Goal: Information Seeking & Learning: Learn about a topic

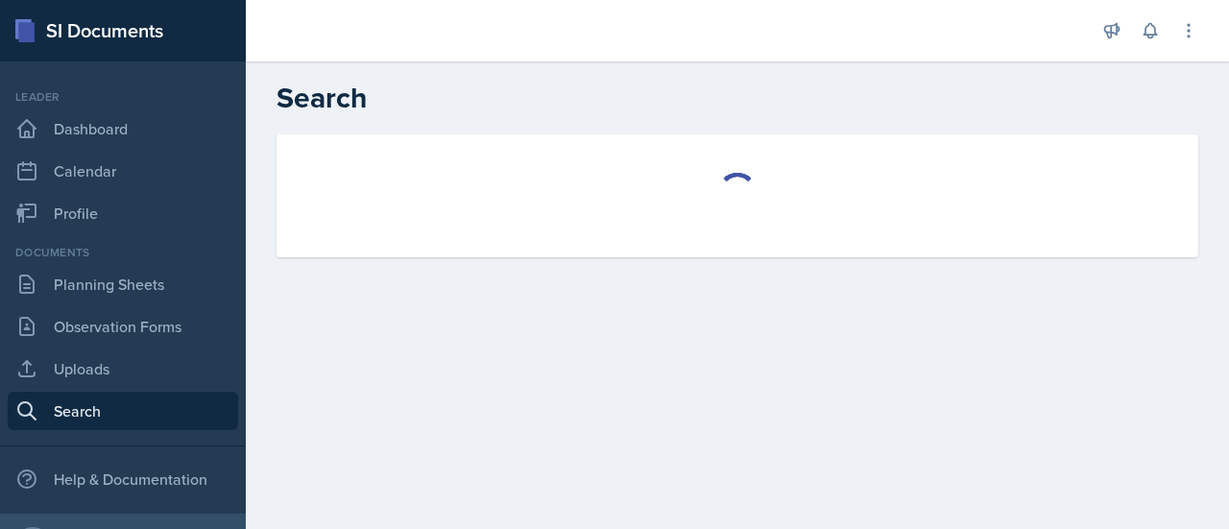
select select "all"
select select "1"
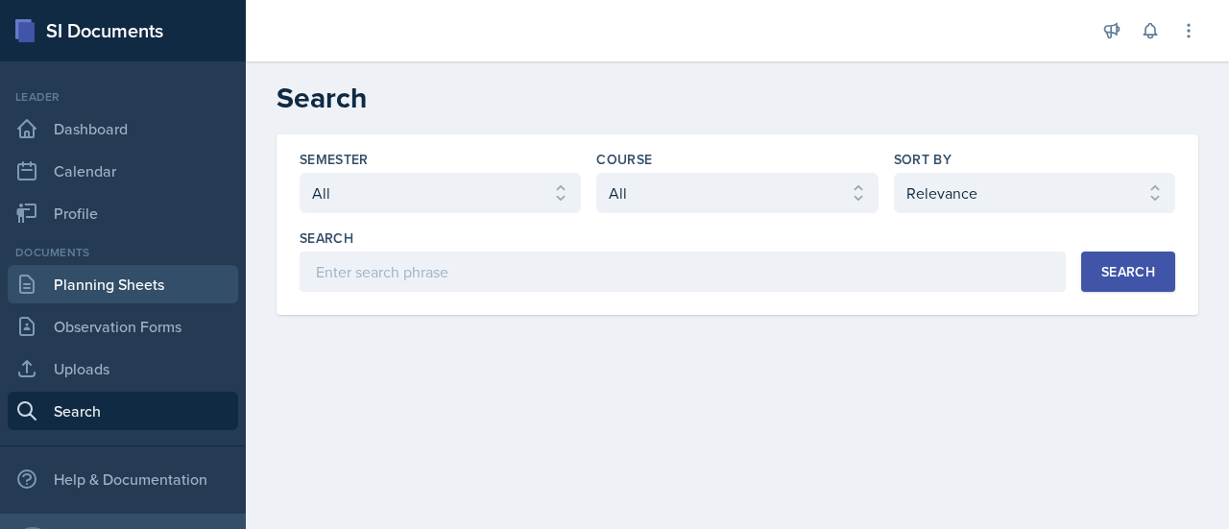
click at [184, 272] on link "Planning Sheets" at bounding box center [123, 284] width 230 height 38
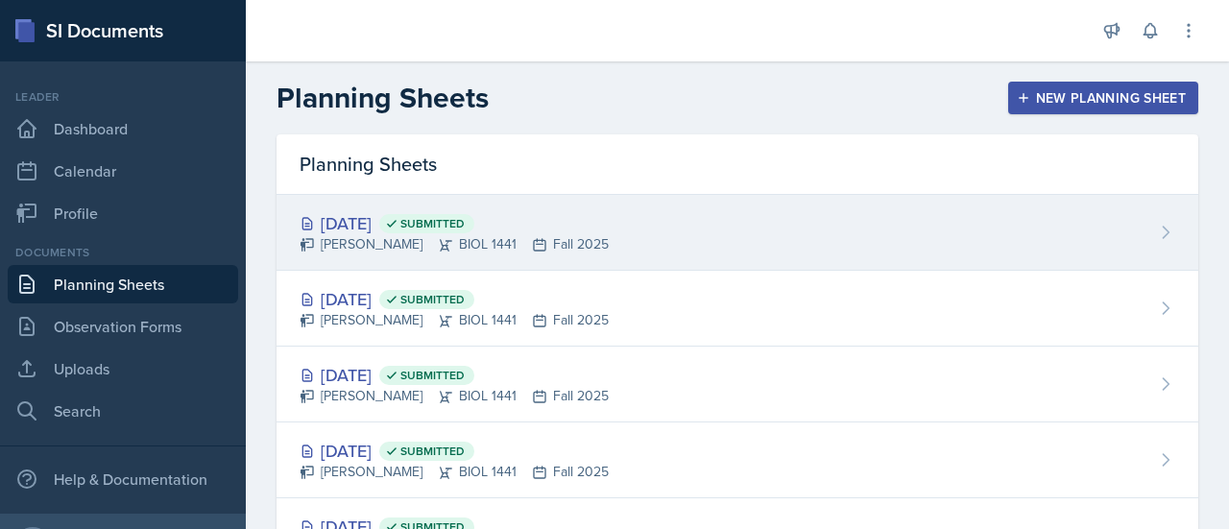
click at [407, 224] on div "[DATE] Submitted" at bounding box center [454, 223] width 309 height 26
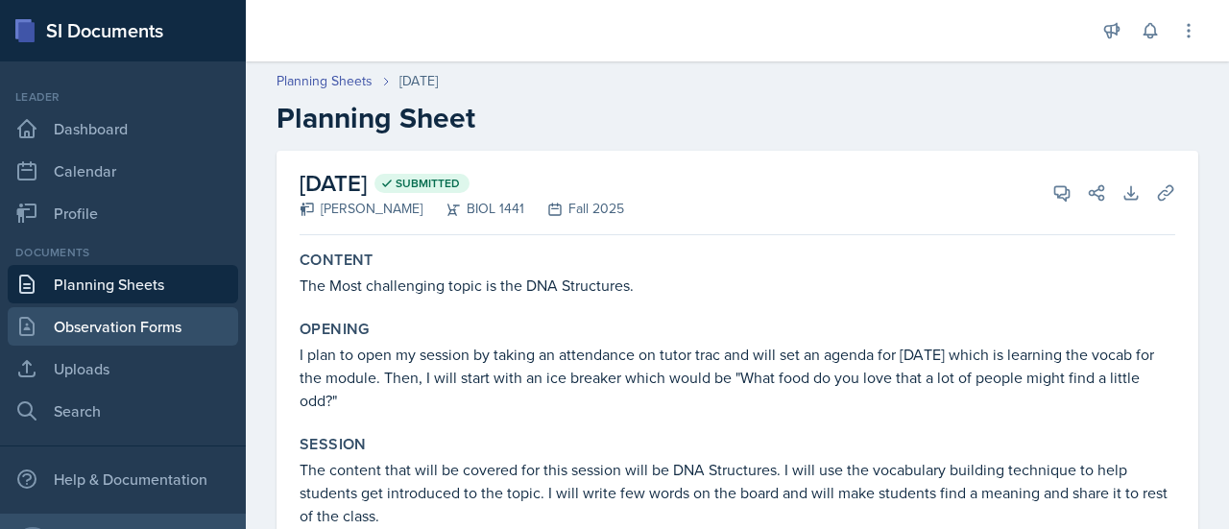
click at [121, 323] on link "Observation Forms" at bounding box center [123, 326] width 230 height 38
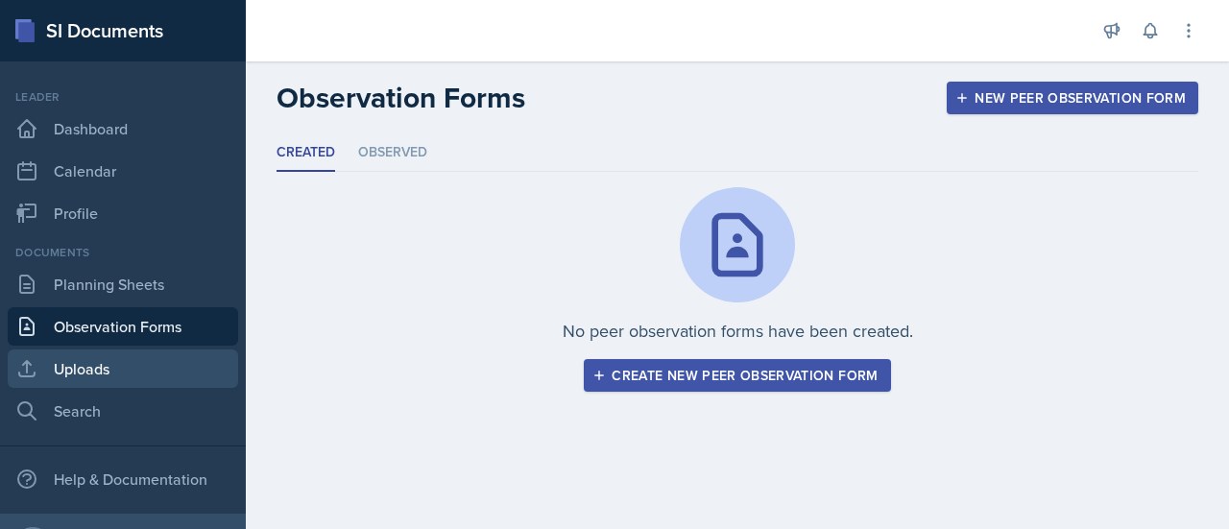
click at [125, 368] on link "Uploads" at bounding box center [123, 369] width 230 height 38
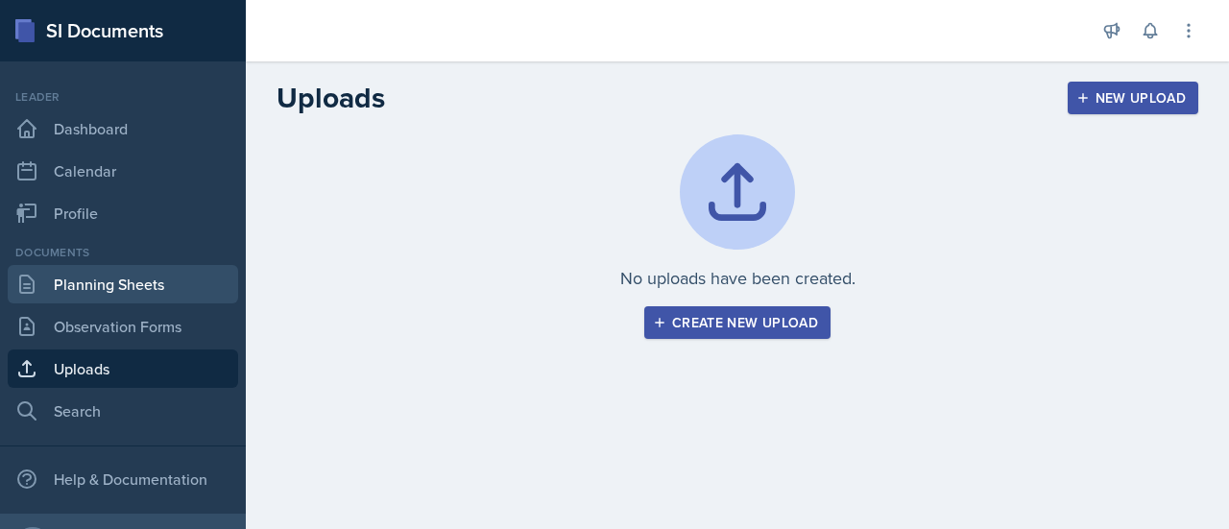
click at [89, 287] on link "Planning Sheets" at bounding box center [123, 284] width 230 height 38
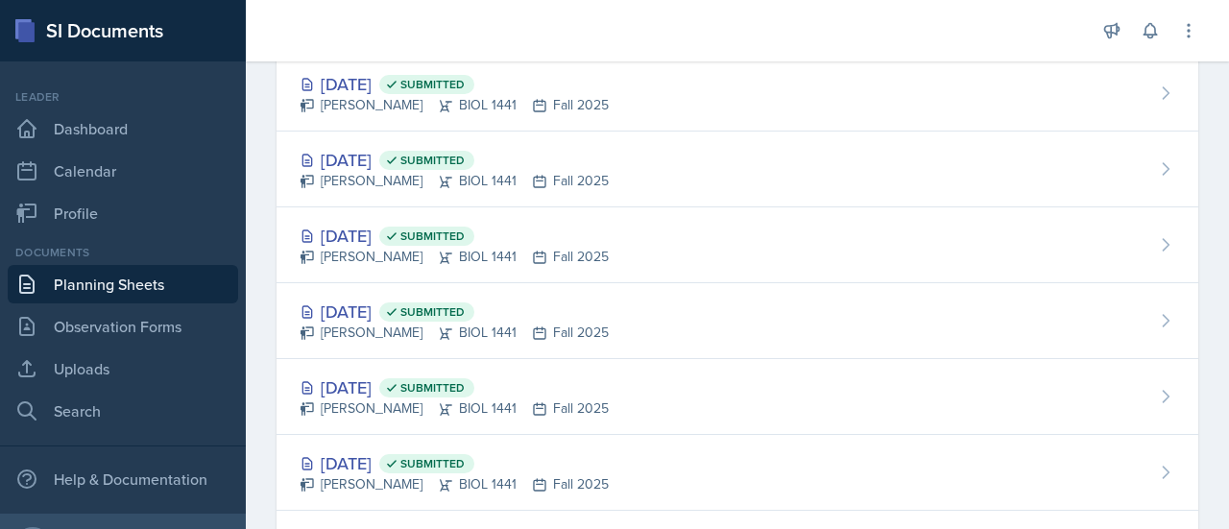
scroll to position [900, 0]
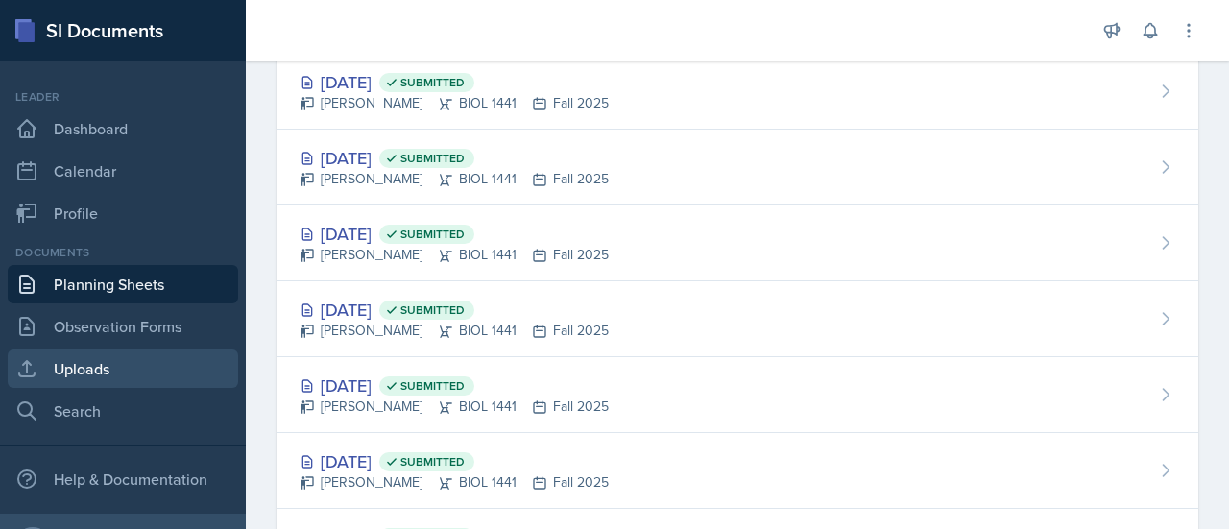
click at [121, 384] on link "Uploads" at bounding box center [123, 369] width 230 height 38
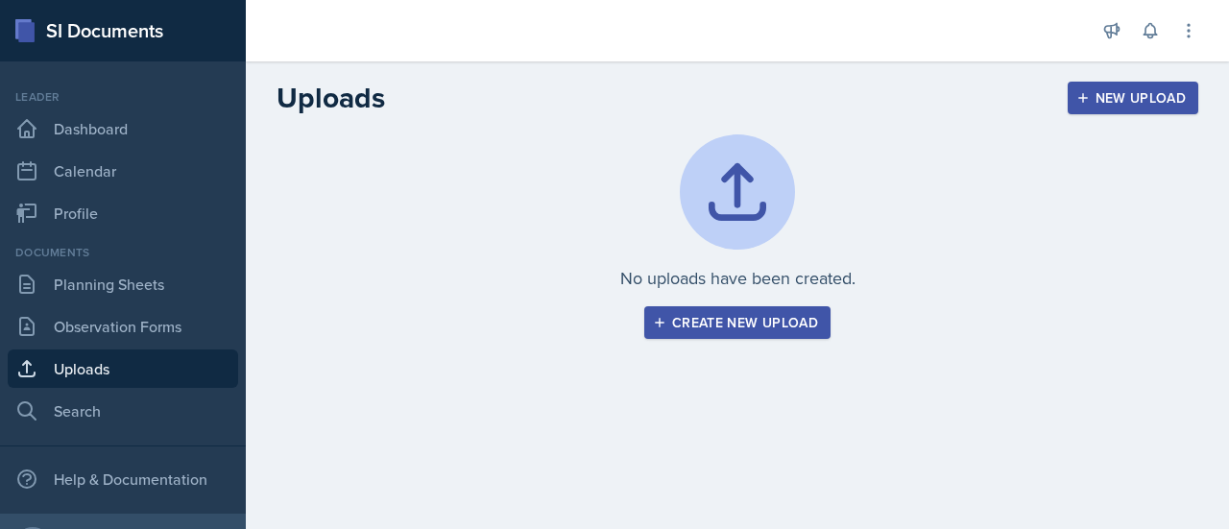
scroll to position [45, 0]
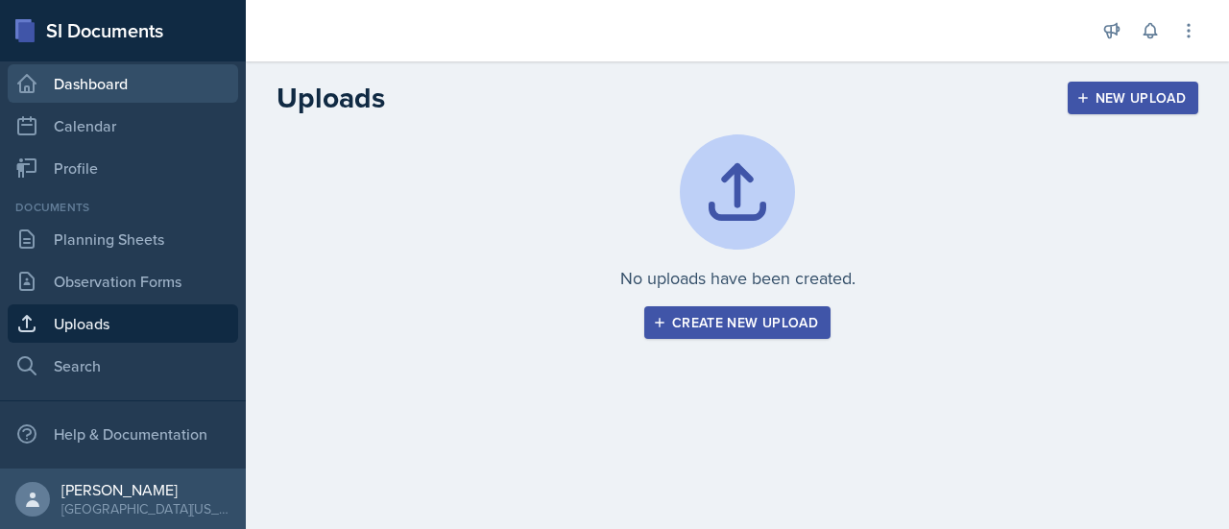
click at [98, 74] on link "Dashboard" at bounding box center [123, 83] width 230 height 38
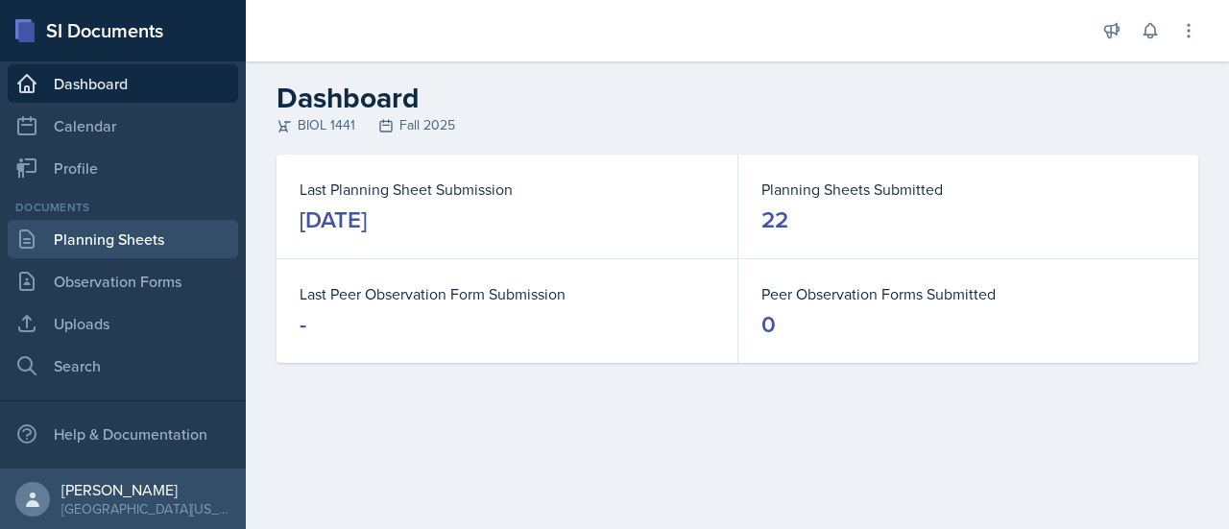
click at [100, 239] on link "Planning Sheets" at bounding box center [123, 239] width 230 height 38
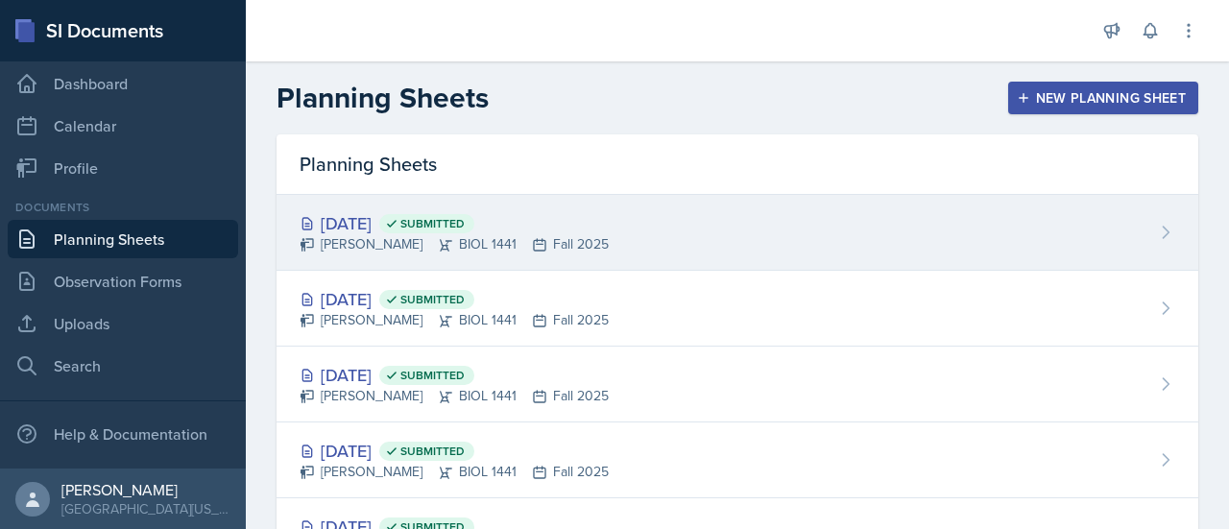
click at [423, 215] on div "[DATE] Submitted" at bounding box center [454, 223] width 309 height 26
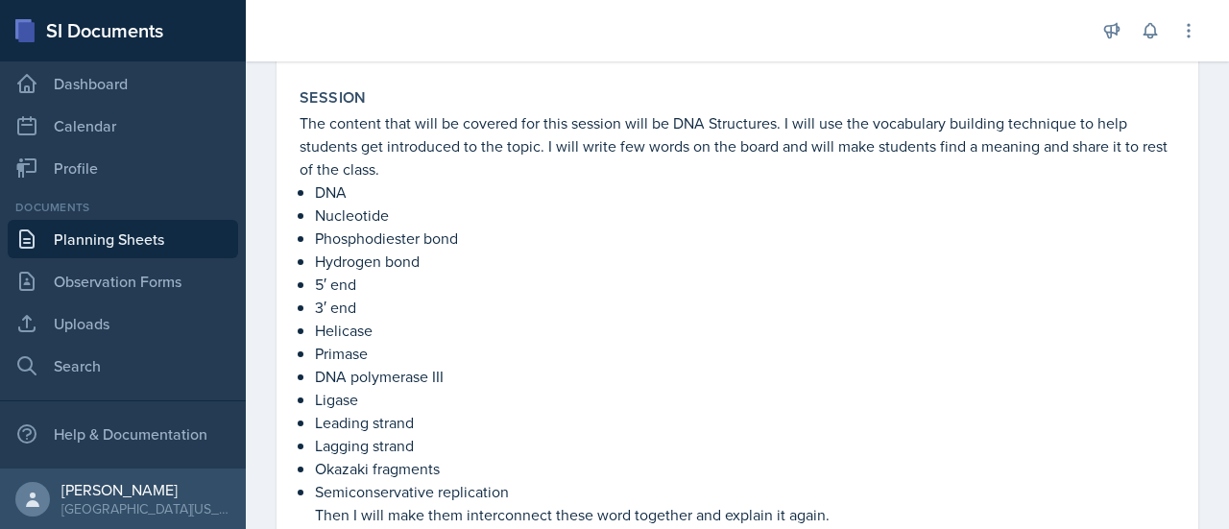
scroll to position [348, 0]
click at [677, 172] on p "The content that will be covered for this session will be DNA Structures. I wil…" at bounding box center [738, 144] width 876 height 69
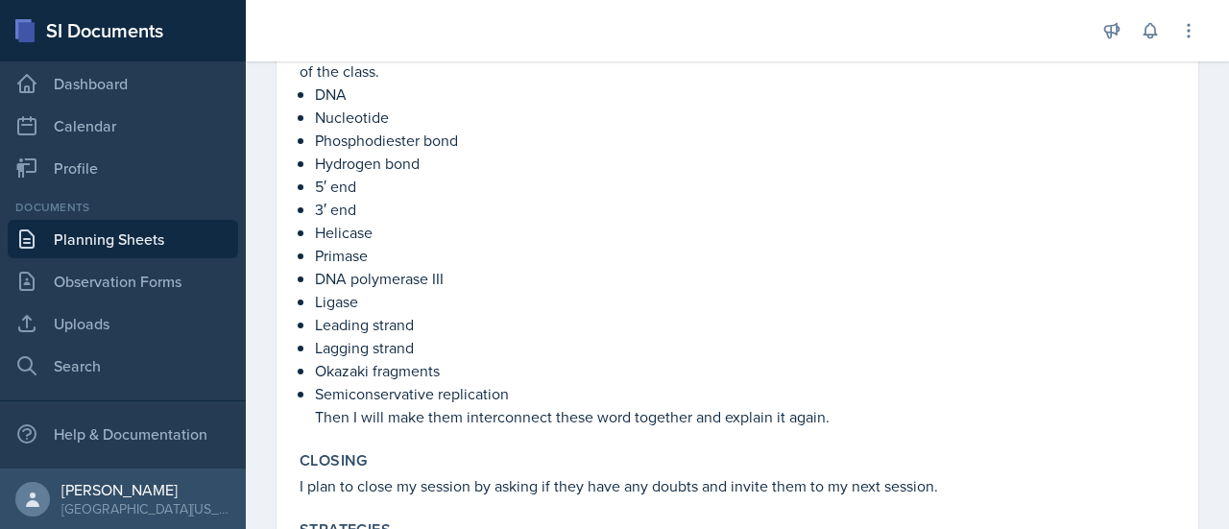
scroll to position [446, 0]
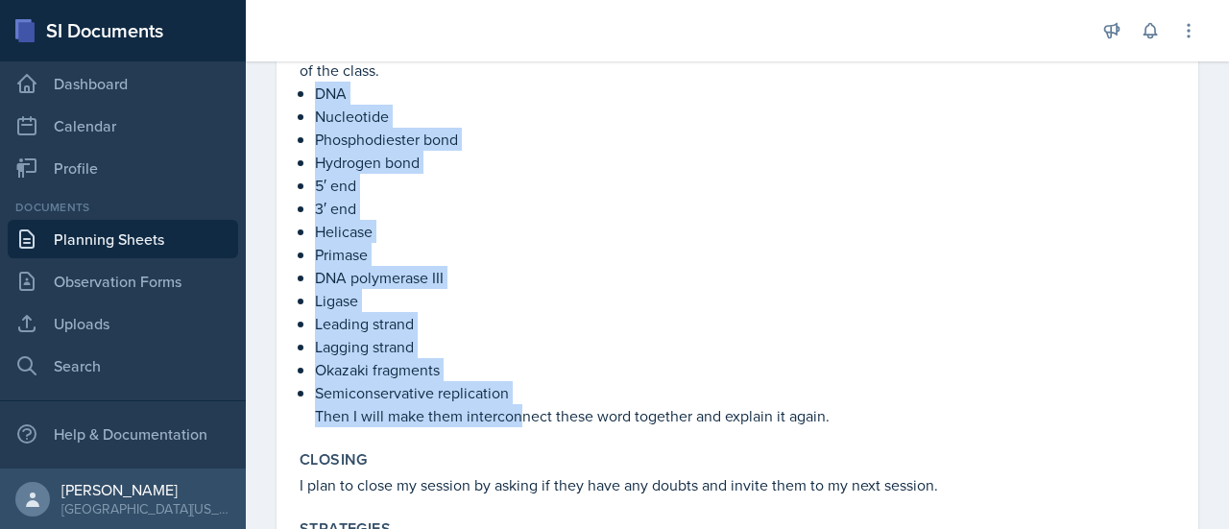
drag, startPoint x: 319, startPoint y: 95, endPoint x: 519, endPoint y: 425, distance: 386.5
click at [519, 425] on ul "DNA Nucleotide Phosphodiester bond Hydrogen bond 5′ end 3′ end Helicase Primase…" at bounding box center [745, 255] width 860 height 346
click at [528, 371] on p "Okazaki fragments" at bounding box center [745, 369] width 860 height 23
drag, startPoint x: 311, startPoint y: 90, endPoint x: 511, endPoint y: 389, distance: 359.3
click at [511, 389] on div "The content that will be covered for this session will be DNA Structures. I wil…" at bounding box center [738, 219] width 876 height 415
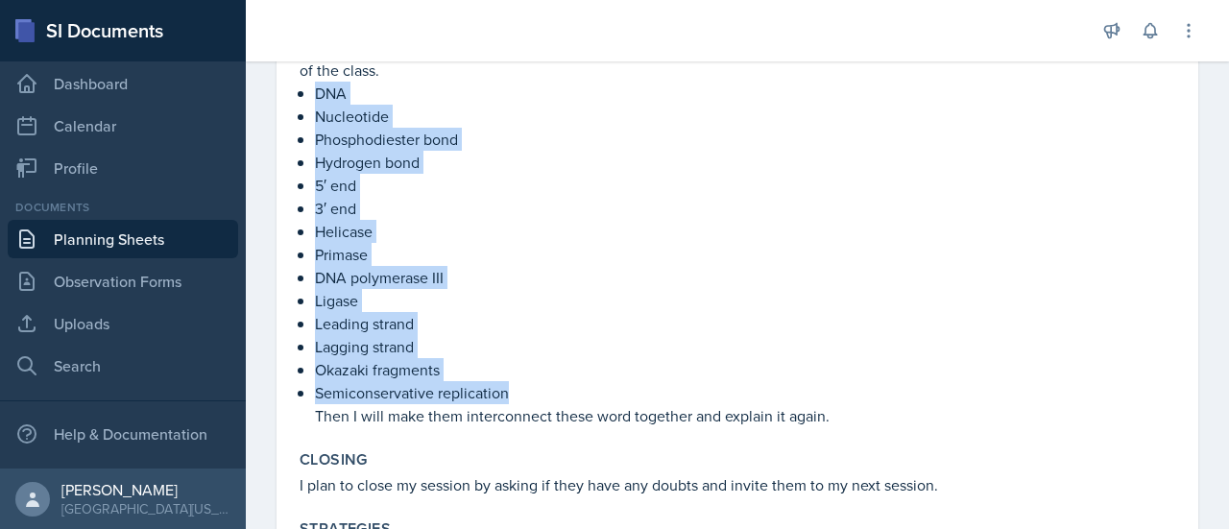
copy ul "DNA Nucleotide Phosphodiester bond Hydrogen bond 5′ end 3′ end Helicase Primase…"
click at [573, 205] on p "3′ end" at bounding box center [745, 208] width 860 height 23
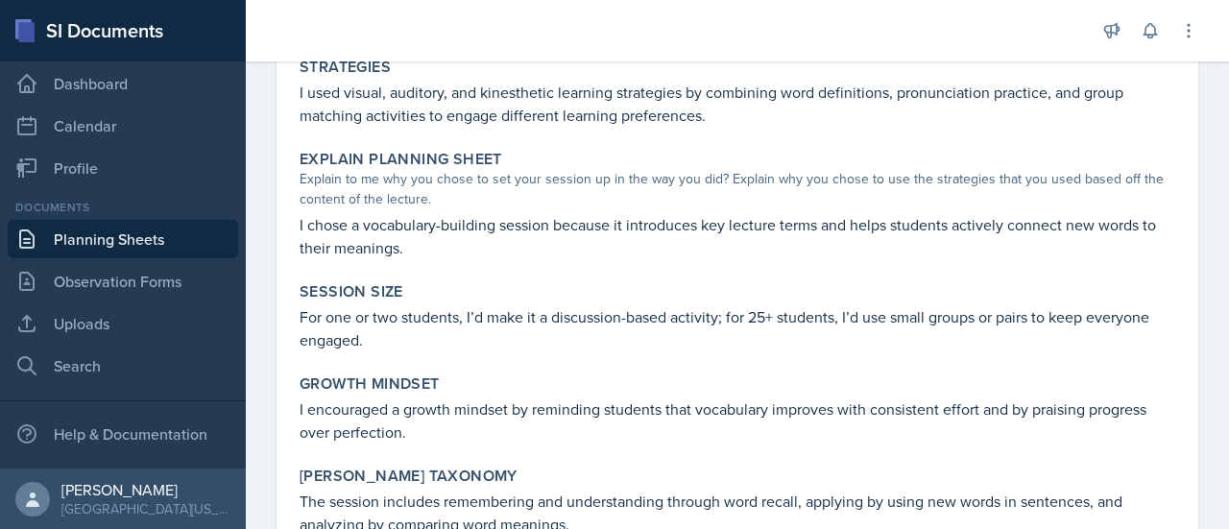
scroll to position [893, 0]
